Goal: Navigation & Orientation: Find specific page/section

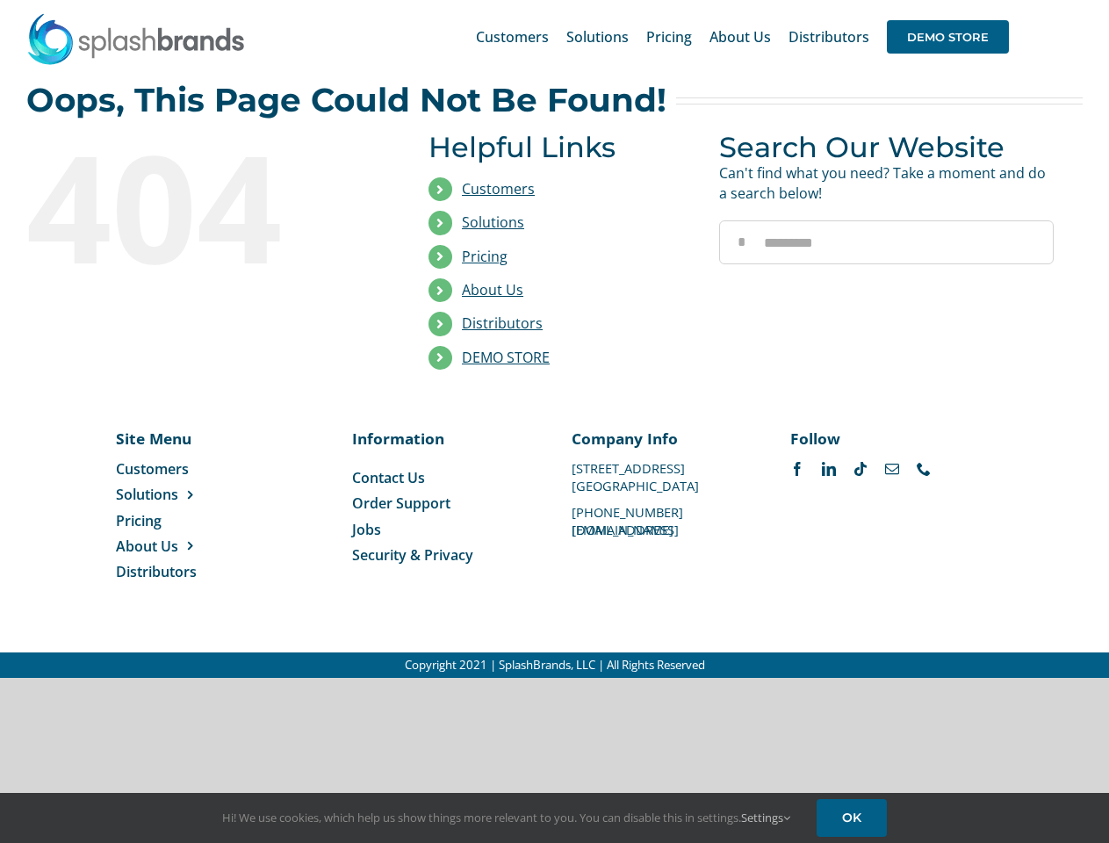
click at [554, 339] on li "Distributors" at bounding box center [560, 323] width 264 height 33
click at [1002, 0] on div "Search for: * Customers Solutions Stores New Hire Kits Manufacturing Store Mark…" at bounding box center [554, 37] width 1056 height 74
click at [947, 37] on span "DEMO STORE" at bounding box center [948, 36] width 122 height 33
click at [506, 357] on link "DEMO STORE" at bounding box center [506, 357] width 88 height 19
click at [175, 494] on span "Solutions" at bounding box center [147, 494] width 62 height 19
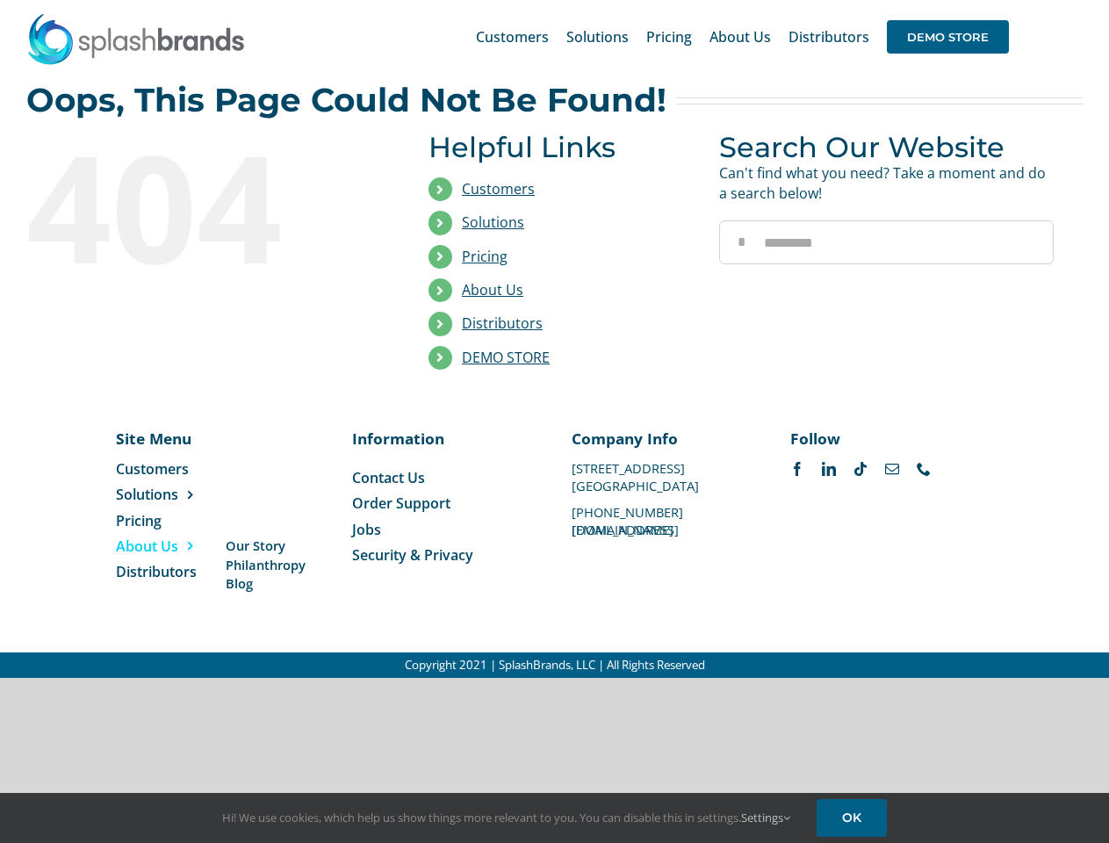
click at [175, 546] on span "About Us" at bounding box center [147, 545] width 62 height 19
click at [766, 817] on link "Settings" at bounding box center [765, 817] width 49 height 16
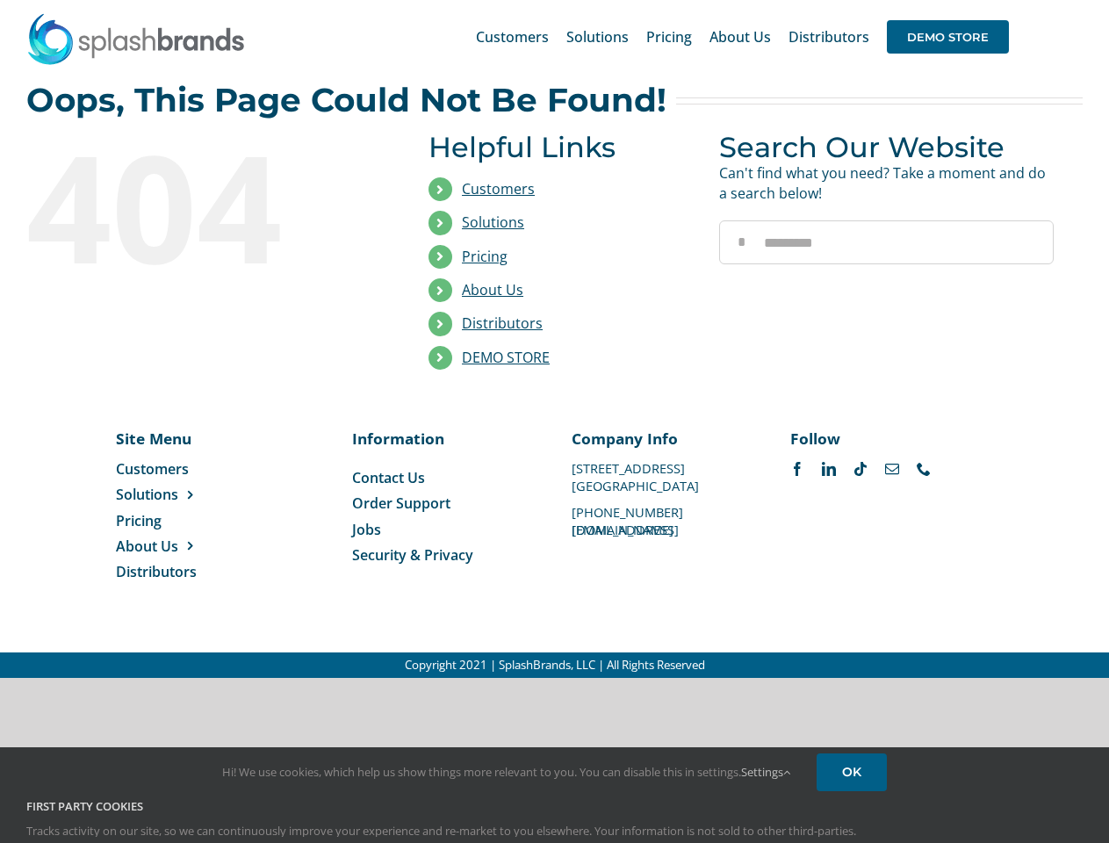
click at [854, 817] on div "First Party Cookies Tracks activity on our site, so we can continuously improve…" at bounding box center [554, 832] width 1082 height 68
